Goal: Contribute content: Contribute content

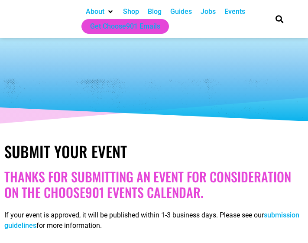
select select
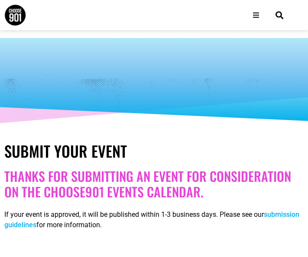
scroll to position [216, 0]
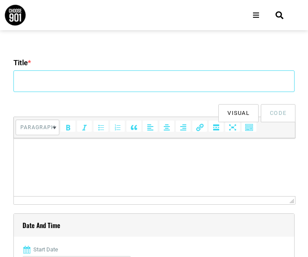
click at [97, 71] on input "Title *" at bounding box center [153, 82] width 281 height 22
type input "International Conference on Biopolymers and Polymer Science"
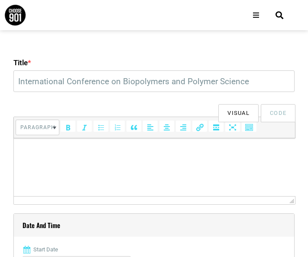
click at [90, 163] on html at bounding box center [153, 150] width 281 height 24
click at [82, 163] on html at bounding box center [153, 150] width 281 height 24
paste body
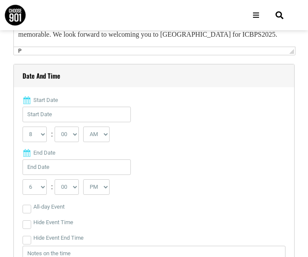
scroll to position [394, 0]
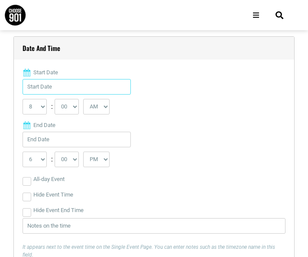
click at [71, 86] on input "Start Date" at bounding box center [77, 87] width 108 height 16
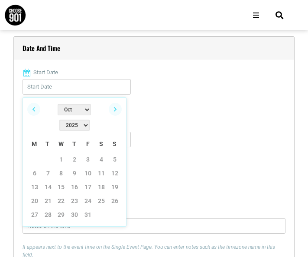
click at [58, 110] on select "Jan Feb Mar Apr May Jun [DATE] Aug Sep Oct Nov Dec" at bounding box center [74, 109] width 33 height 11
click at [76, 153] on link "4" at bounding box center [74, 159] width 13 height 13
type input "[DATE]"
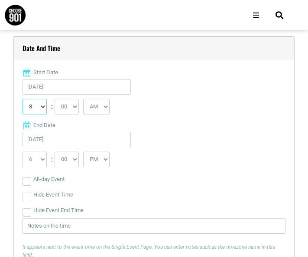
click at [36, 112] on select "0 1 2 3 4 5 6 7 8 9 10 11 12" at bounding box center [35, 107] width 24 height 16
select select "9"
click at [23, 100] on select "0 1 2 3 4 5 6 7 8 9 10 11 12" at bounding box center [35, 107] width 24 height 16
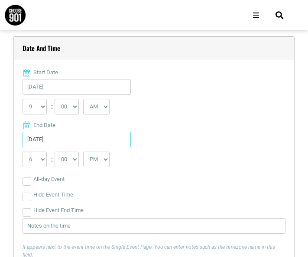
click at [42, 144] on input "[DATE]" at bounding box center [77, 140] width 108 height 16
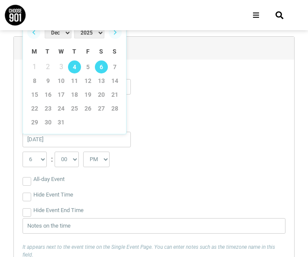
click at [103, 67] on link "6" at bounding box center [101, 67] width 13 height 13
type input "[DATE]"
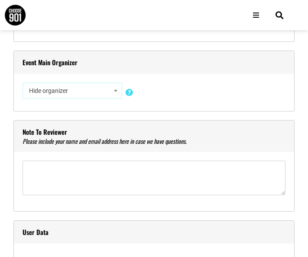
scroll to position [1043, 0]
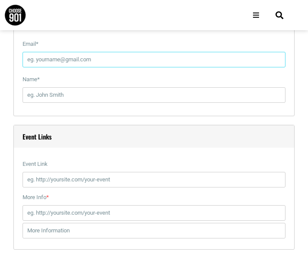
click at [78, 64] on input "Email *" at bounding box center [154, 60] width 263 height 16
type input "[EMAIL_ADDRESS][DOMAIN_NAME]"
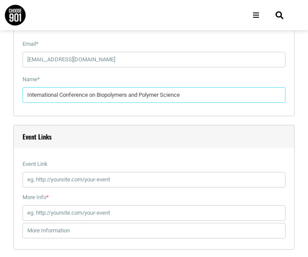
click at [92, 93] on input "International Conference on Biopolymers and Polymer Science" at bounding box center [154, 95] width 263 height 16
type input "Ramya"
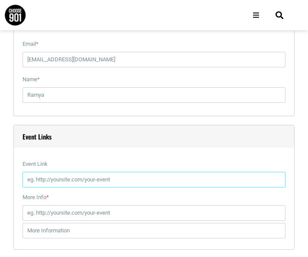
click at [69, 187] on input "Event Link" at bounding box center [154, 180] width 263 height 16
type input "[URL][DOMAIN_NAME]"
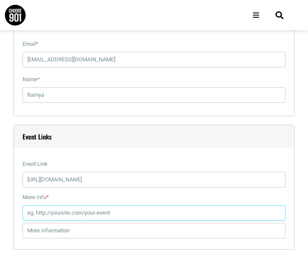
click at [74, 216] on input "More Info *" at bounding box center [154, 214] width 263 height 16
type input "[URL][DOMAIN_NAME]"
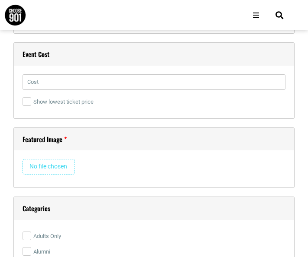
click at [47, 96] on label "Show lowest ticket price" at bounding box center [154, 102] width 263 height 16
click at [31, 97] on input "Show lowest ticket price" at bounding box center [27, 101] width 9 height 9
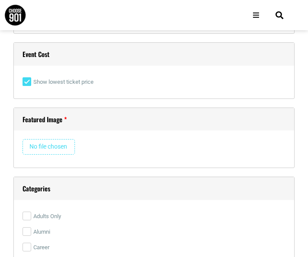
click at [54, 81] on label "Show lowest ticket price" at bounding box center [154, 82] width 263 height 16
click at [31, 81] on input "Show lowest ticket price" at bounding box center [27, 81] width 9 height 9
checkbox input "false"
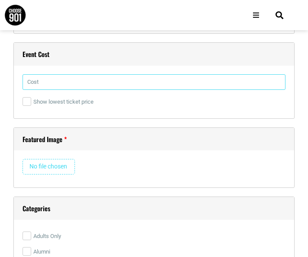
click at [53, 81] on input "text" at bounding box center [154, 82] width 263 height 16
type input "849"
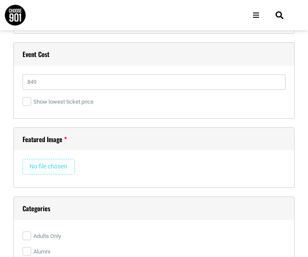
click at [43, 169] on input "file" at bounding box center [49, 167] width 52 height 16
type input "C:\fakepath\ICBPS2025 Conplus Logo.jpg"
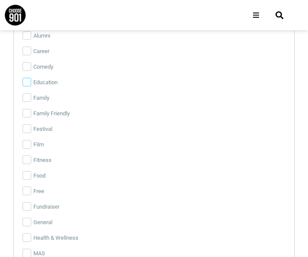
click at [29, 84] on input "Education" at bounding box center [27, 82] width 9 height 9
checkbox input "true"
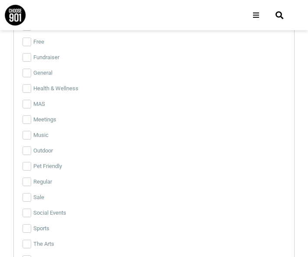
scroll to position [1759, 0]
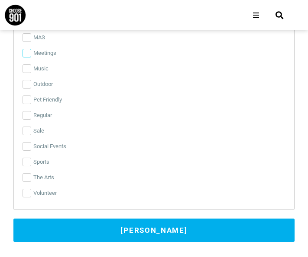
click at [27, 56] on input "Meetings" at bounding box center [27, 53] width 9 height 9
checkbox input "true"
click at [198, 237] on button "[PERSON_NAME]" at bounding box center [153, 230] width 281 height 23
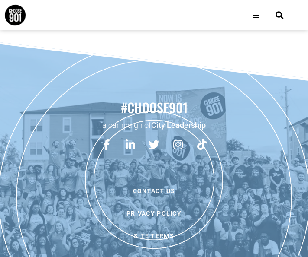
scroll to position [0, 0]
